Goal: Communication & Community: Participate in discussion

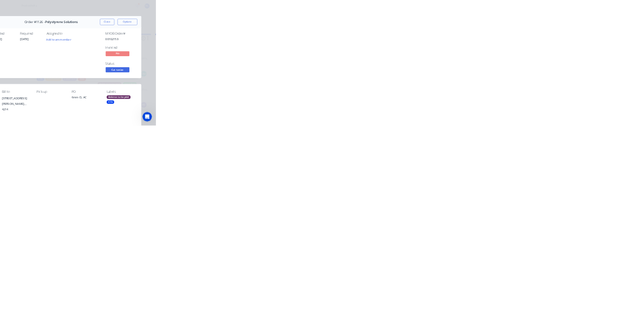
scroll to position [81, 0]
click at [642, 40] on div "Order details Collaborate Checklists 0/0 Tracking Linked Orders Timeline Order …" at bounding box center [321, 159] width 642 height 318
click at [537, 55] on button "Close" at bounding box center [518, 56] width 37 height 16
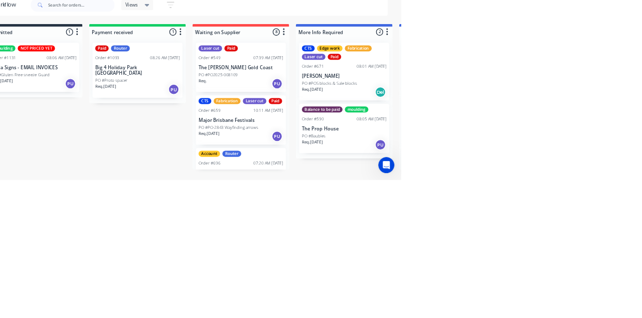
scroll to position [0, 0]
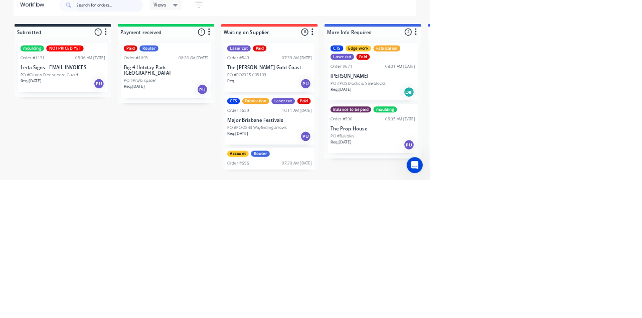
click at [159, 58] on input "text" at bounding box center [163, 57] width 99 height 20
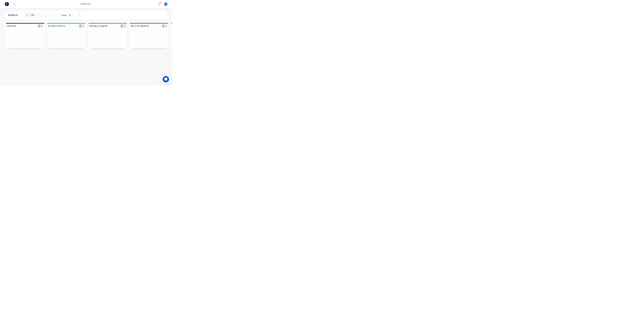
click at [642, 258] on html "productivity productivity Workflow Planner Delivery Scheduling Timesheets 16 ne…" at bounding box center [321, 129] width 642 height 258
click at [105, 83] on div "Collaborate" at bounding box center [85, 87] width 40 height 9
click at [108, 62] on div "Order details" at bounding box center [86, 62] width 43 height 9
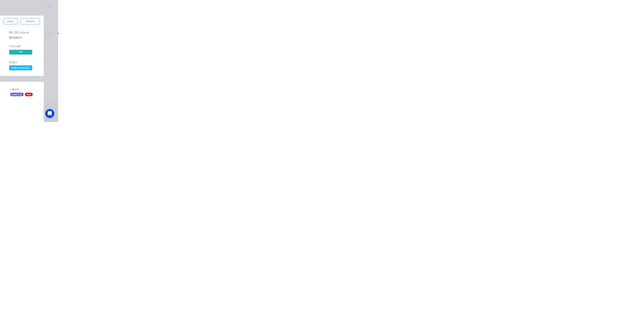
click at [642, 318] on div "Order details Collaborate Checklists 0/0 Tracking Linked Orders Timeline Order …" at bounding box center [321, 159] width 642 height 318
click at [537, 62] on button "Close" at bounding box center [518, 56] width 37 height 16
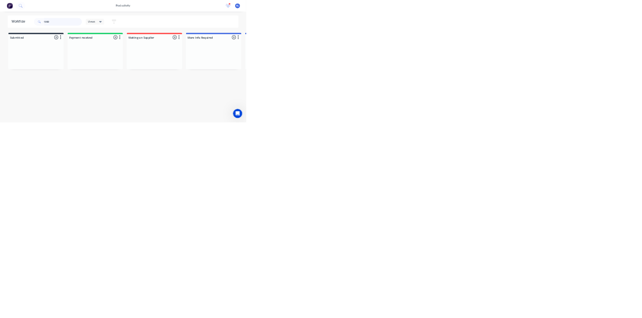
click at [164, 57] on input "1000" at bounding box center [163, 57] width 99 height 20
type input "1"
click at [642, 258] on html "productivity productivity Workflow Planner Delivery Scheduling Timesheets 16 ne…" at bounding box center [321, 129] width 642 height 258
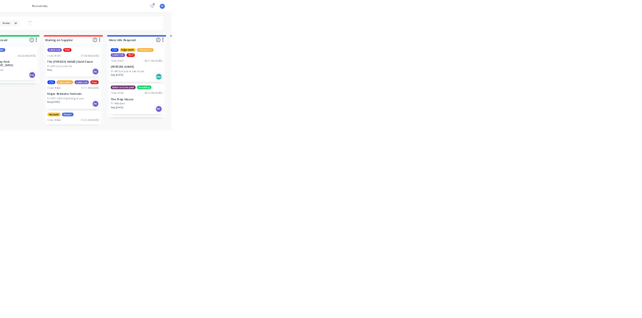
scroll to position [395, 0]
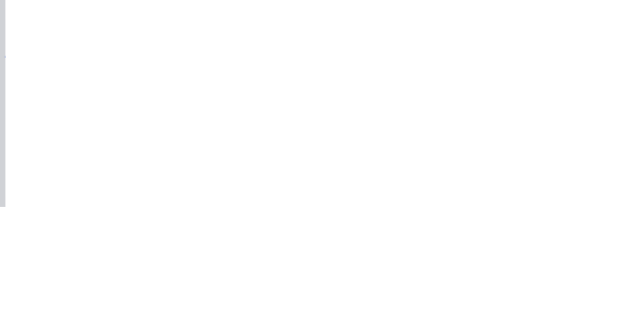
click at [537, 54] on button "Close" at bounding box center [518, 56] width 37 height 16
click at [537, 58] on button "Close" at bounding box center [518, 56] width 37 height 16
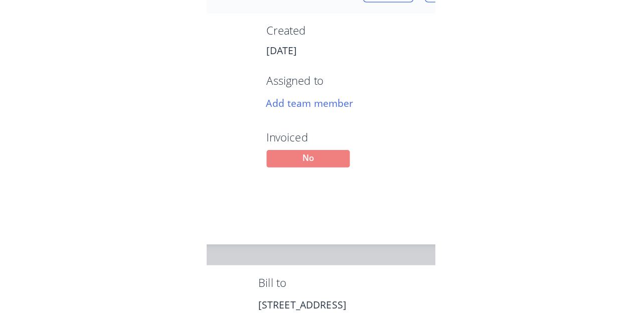
scroll to position [0, 0]
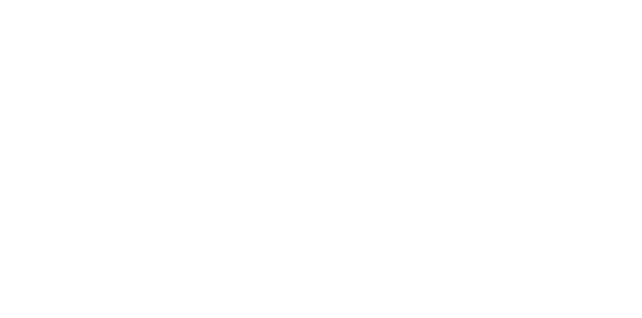
click at [133, 79] on button "Collaborate" at bounding box center [85, 87] width 95 height 25
click at [452, 296] on div at bounding box center [322, 290] width 257 height 11
click at [452, 296] on div "@k" at bounding box center [322, 290] width 257 height 11
click at [564, 298] on button "Send" at bounding box center [545, 289] width 40 height 15
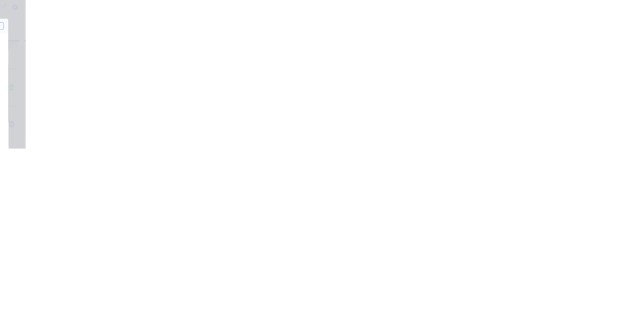
click at [537, 52] on button "Close" at bounding box center [518, 56] width 37 height 16
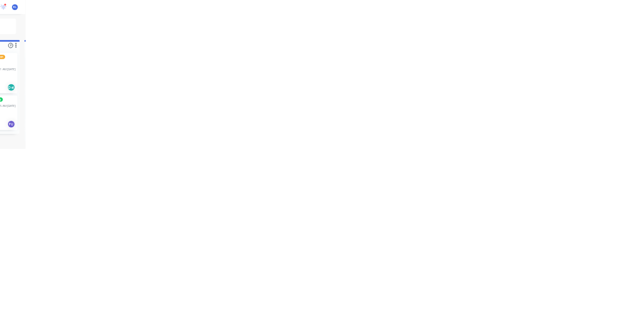
scroll to position [317, 0]
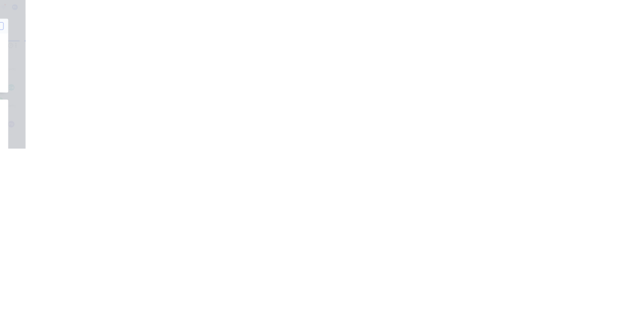
click at [133, 83] on button "Collaborate" at bounding box center [85, 87] width 95 height 25
click at [452, 296] on div at bounding box center [322, 290] width 257 height 11
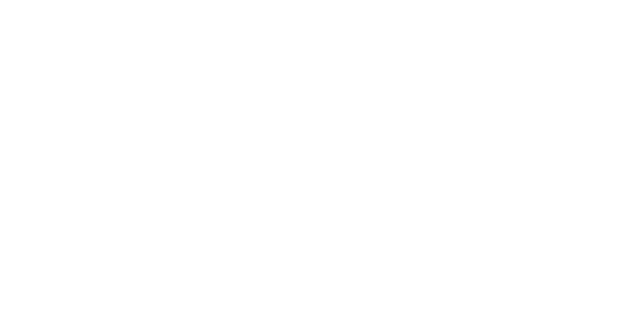
click at [452, 296] on div "@k" at bounding box center [322, 290] width 257 height 11
click at [564, 298] on button "Send" at bounding box center [545, 289] width 40 height 15
click at [537, 53] on button "Close" at bounding box center [518, 56] width 37 height 16
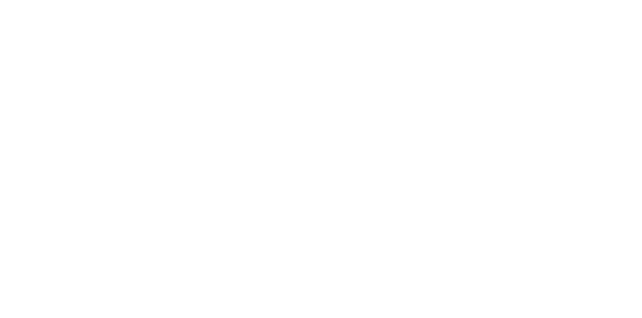
click at [537, 55] on button "Close" at bounding box center [518, 56] width 37 height 16
click at [61, 86] on icon at bounding box center [55, 87] width 12 height 9
click at [537, 57] on button "Close" at bounding box center [518, 56] width 37 height 16
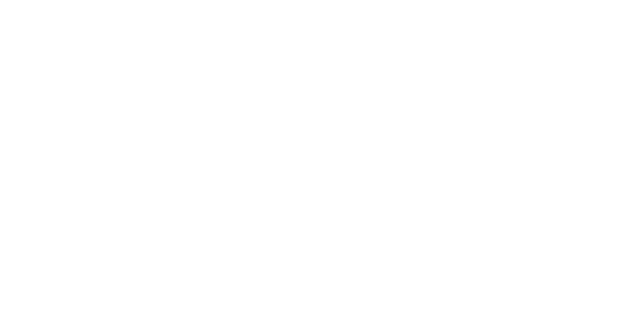
scroll to position [165, 0]
click at [537, 55] on button "Close" at bounding box center [518, 56] width 37 height 16
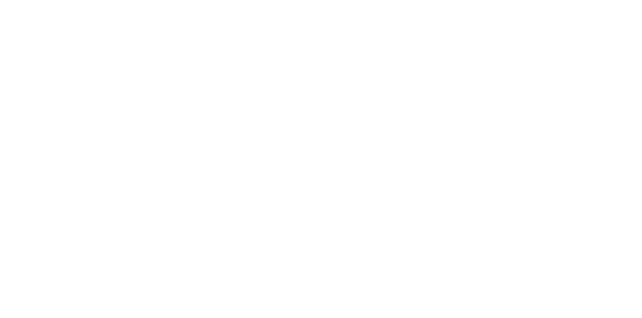
click at [537, 56] on button "Close" at bounding box center [518, 56] width 37 height 16
click at [537, 52] on button "Close" at bounding box center [518, 56] width 37 height 16
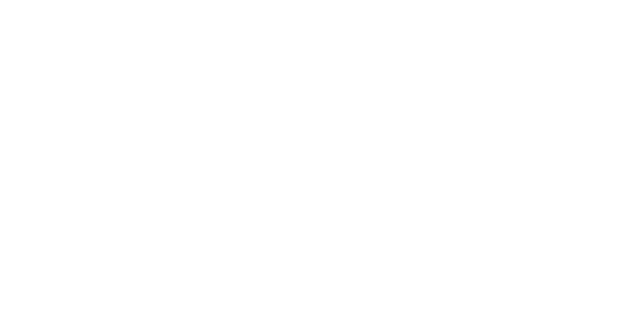
click at [133, 82] on button "Collaborate" at bounding box center [85, 87] width 95 height 25
click at [452, 296] on div at bounding box center [322, 290] width 257 height 11
click at [564, 298] on button "Send" at bounding box center [545, 289] width 40 height 15
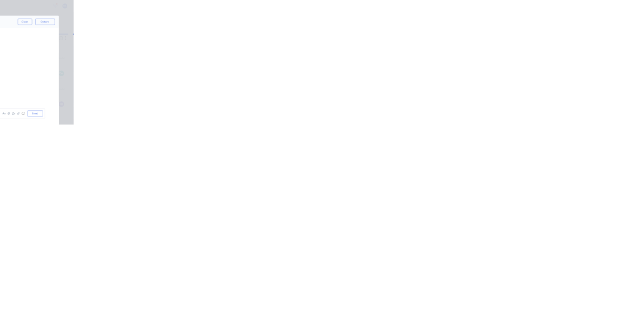
click at [537, 55] on button "Close" at bounding box center [518, 56] width 37 height 16
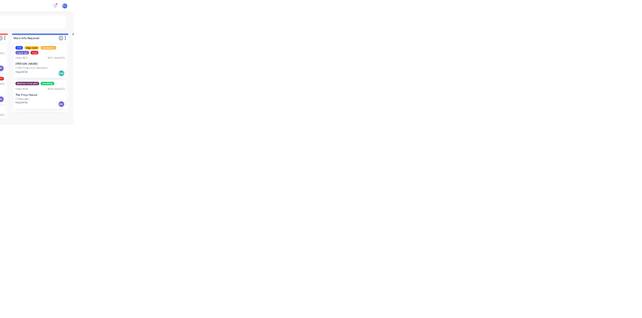
scroll to position [21, 0]
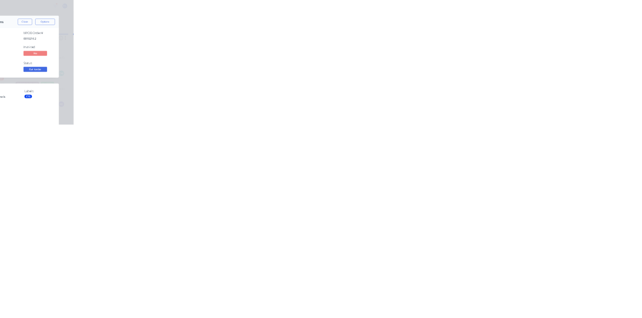
click at [537, 55] on button "Close" at bounding box center [518, 56] width 37 height 16
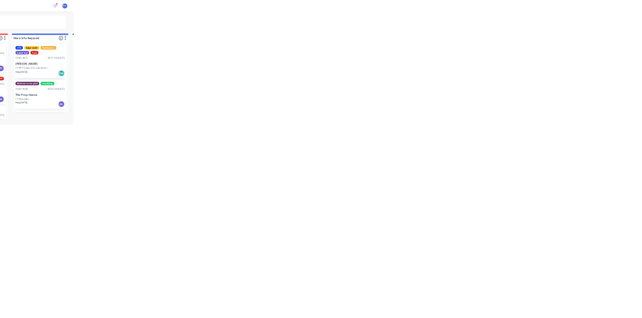
scroll to position [160, 0]
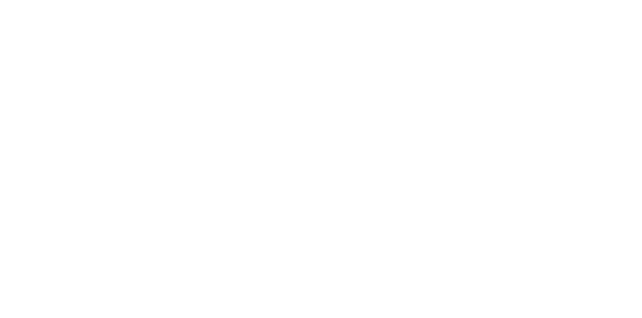
click at [105, 87] on div "Collaborate" at bounding box center [85, 87] width 40 height 9
click at [452, 296] on div at bounding box center [322, 290] width 257 height 11
click at [564, 298] on button "Send" at bounding box center [545, 289] width 40 height 15
click at [537, 55] on button "Close" at bounding box center [518, 56] width 37 height 16
